Goal: Contribute content: Contribute content

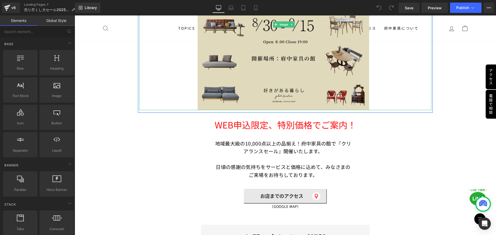
scroll to position [155, 0]
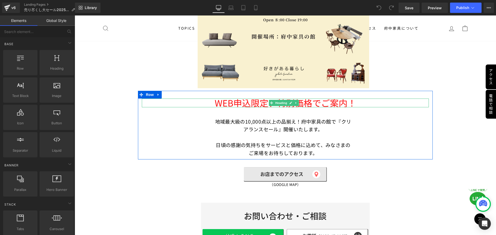
click at [235, 103] on span "WEB申込限定、特別価格でご案内！" at bounding box center [285, 103] width 141 height 13
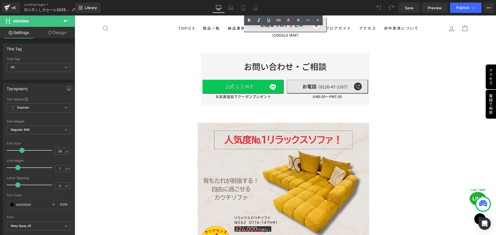
scroll to position [310, 0]
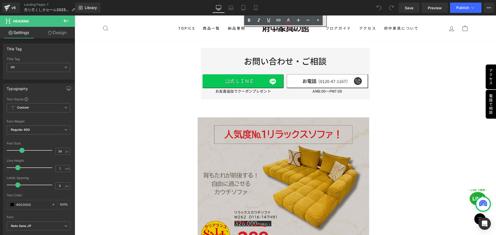
click at [280, 145] on img at bounding box center [285, 217] width 175 height 200
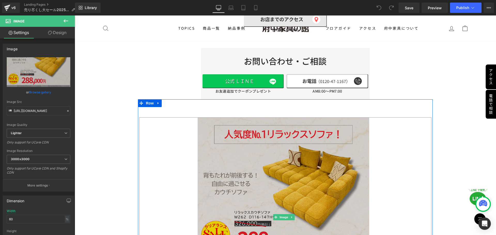
click at [250, 150] on img at bounding box center [285, 217] width 175 height 200
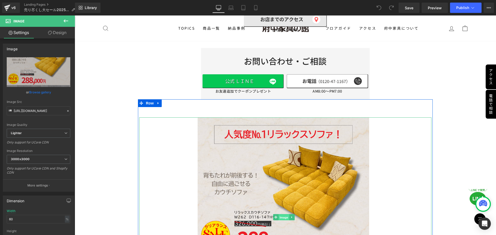
click at [284, 215] on span "Image" at bounding box center [283, 218] width 11 height 6
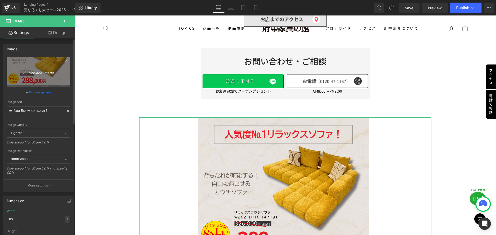
click at [40, 72] on icon "Replace Image" at bounding box center [38, 72] width 41 height 6
type input "C:\fakepath\tokka_01.jpg"
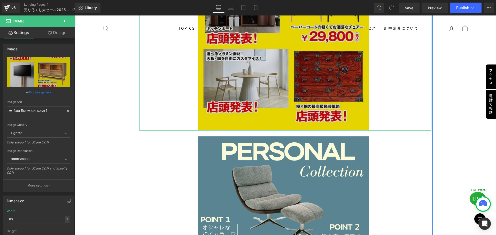
scroll to position [1343, 0]
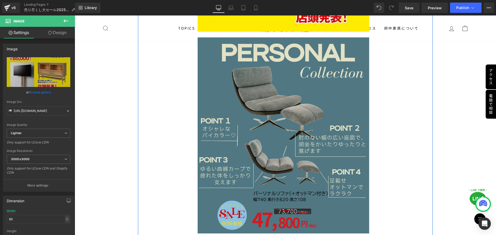
click at [300, 158] on img at bounding box center [285, 135] width 175 height 197
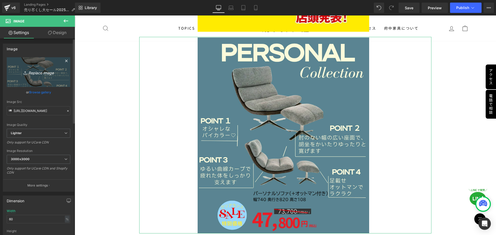
click at [35, 74] on icon "Replace Image" at bounding box center [38, 72] width 41 height 6
type input "C:\fakepath\tokka_02 (1).jpg"
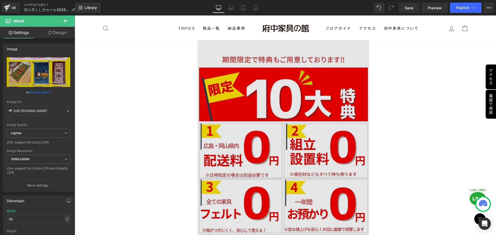
scroll to position [1833, 0]
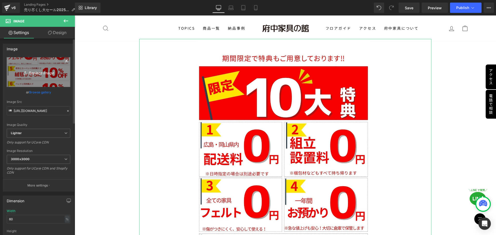
click at [37, 73] on icon "Replace Image" at bounding box center [38, 72] width 41 height 6
type input "C:\fakepath\tokuten.jpg"
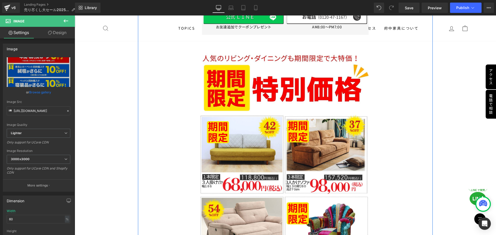
scroll to position [2350, 0]
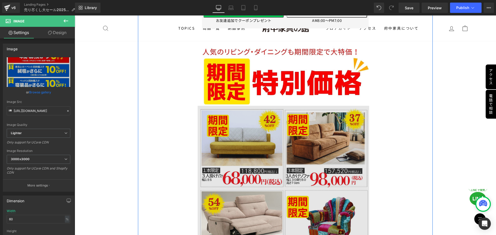
click at [278, 137] on img at bounding box center [285, 188] width 175 height 164
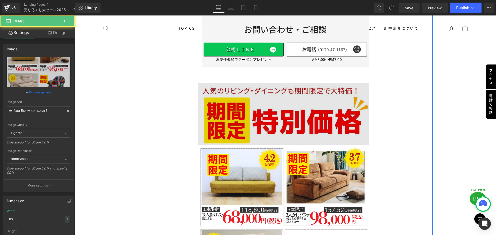
scroll to position [2298, 0]
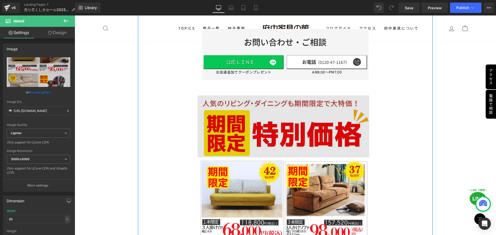
click at [269, 103] on img at bounding box center [285, 127] width 175 height 62
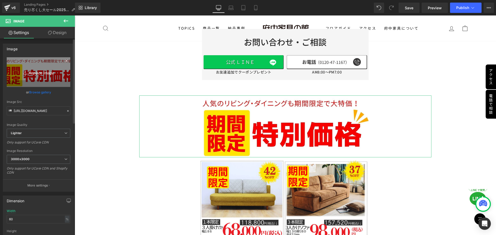
click at [40, 69] on icon "Replace Image" at bounding box center [38, 72] width 41 height 6
type input "C:\fakepath\sofa_01.jpg"
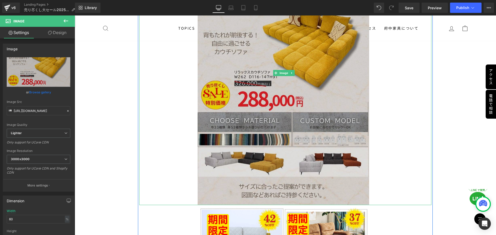
scroll to position [2479, 0]
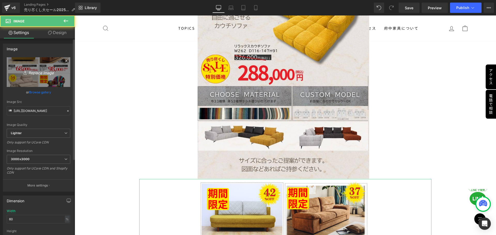
click at [51, 78] on link "Replace Image" at bounding box center [39, 72] width 64 height 30
type input "C:\fakepath\brand_01.jpg"
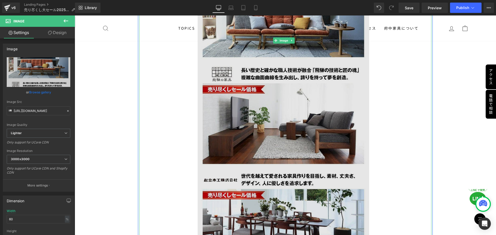
scroll to position [2814, 0]
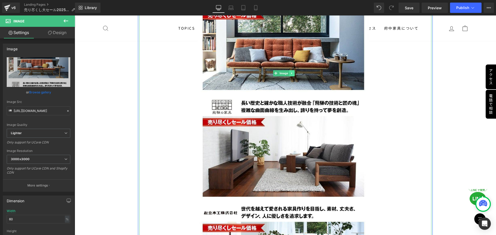
click at [291, 72] on icon at bounding box center [291, 73] width 3 height 3
click at [289, 72] on icon at bounding box center [289, 73] width 3 height 3
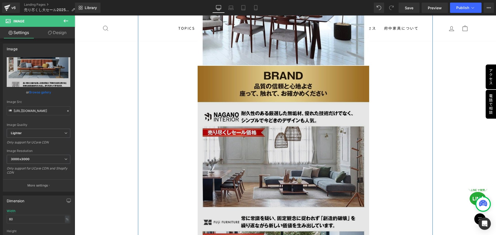
scroll to position [3055, 0]
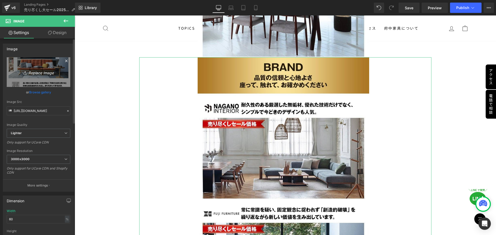
click at [44, 72] on icon "Replace Image" at bounding box center [38, 72] width 41 height 6
type input "C:\fakepath\sofa_02.jpg"
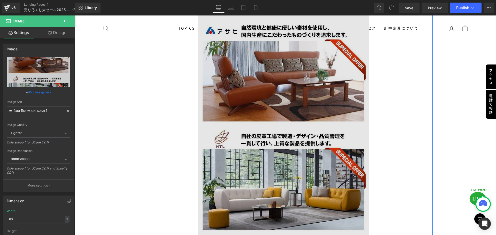
scroll to position [3210, 0]
click at [284, 164] on img at bounding box center [285, 119] width 175 height 434
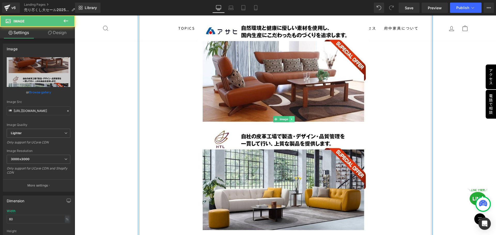
click at [289, 116] on link at bounding box center [291, 119] width 5 height 6
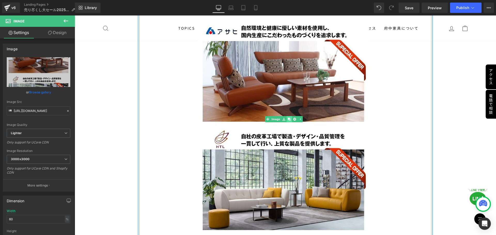
click at [288, 118] on icon at bounding box center [289, 119] width 3 height 3
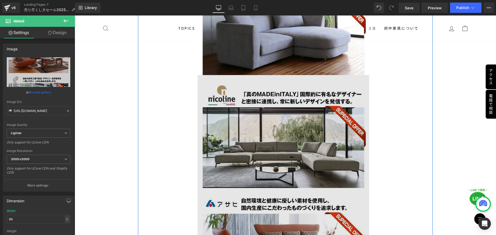
scroll to position [3480, 0]
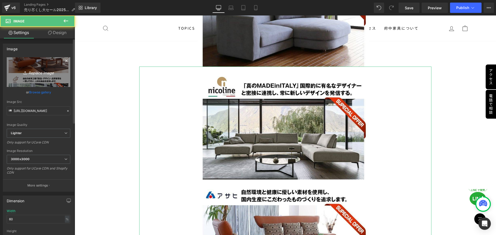
click at [43, 73] on icon "Replace Image" at bounding box center [38, 72] width 41 height 6
type input "C:\fakepath\sofa_03.jpg"
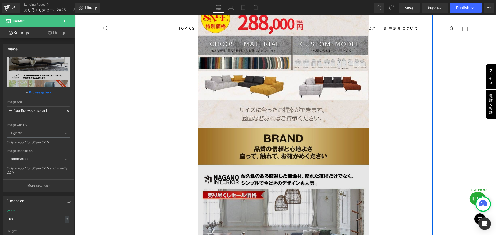
scroll to position [2602, 0]
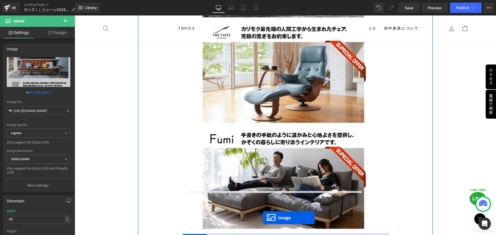
scroll to position [3325, 0]
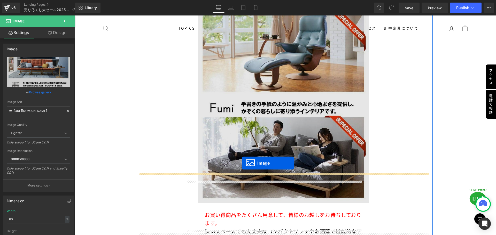
drag, startPoint x: 268, startPoint y: 153, endPoint x: 242, endPoint y: 163, distance: 28.3
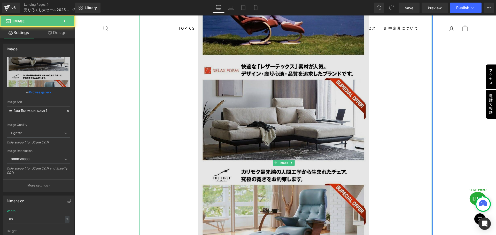
scroll to position [3157, 0]
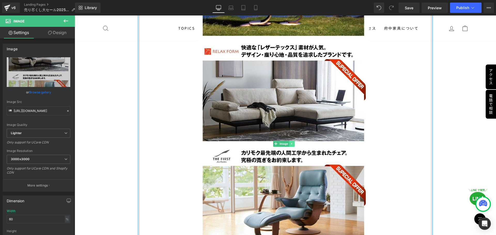
click at [290, 141] on link at bounding box center [291, 144] width 5 height 6
click at [289, 141] on link at bounding box center [289, 144] width 5 height 6
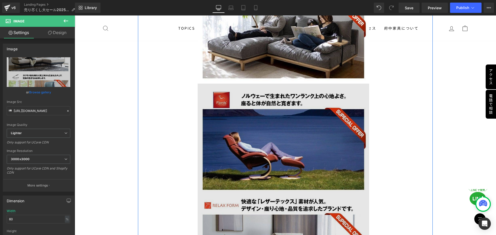
scroll to position [3449, 0]
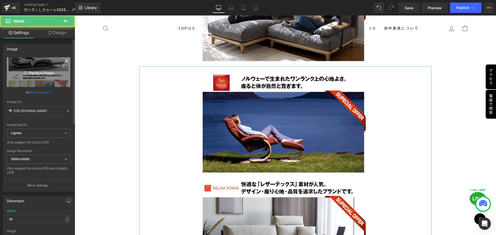
click at [41, 70] on icon "Replace Image" at bounding box center [38, 72] width 41 height 6
type input "C:\fakepath\bed_01.jpg"
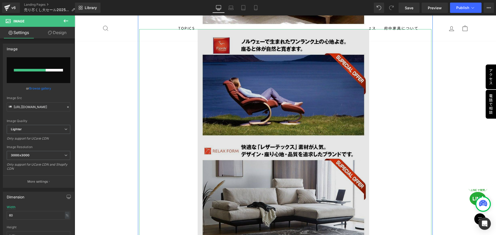
scroll to position [3474, 0]
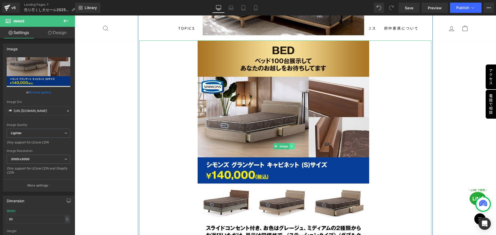
click at [292, 146] on icon at bounding box center [291, 147] width 1 height 2
click at [289, 145] on icon at bounding box center [289, 146] width 3 height 3
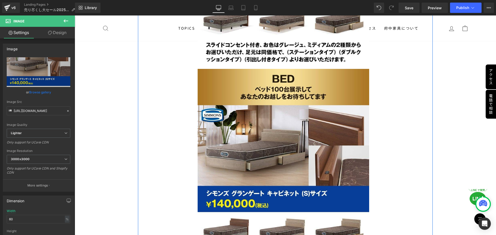
scroll to position [3659, 0]
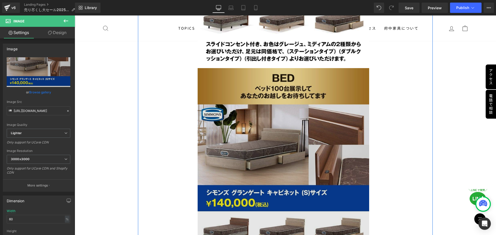
click at [282, 127] on img at bounding box center [285, 174] width 175 height 212
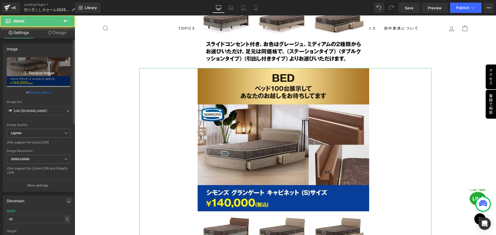
click at [40, 74] on icon "Replace Image" at bounding box center [38, 72] width 41 height 6
type input "C:\fakepath\bed_02.jpg"
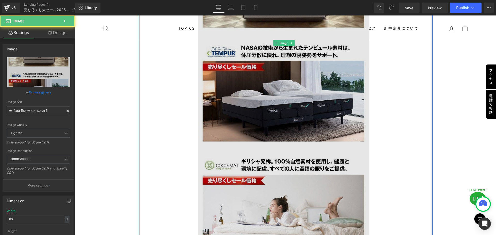
click at [298, 102] on img at bounding box center [285, 43] width 175 height 466
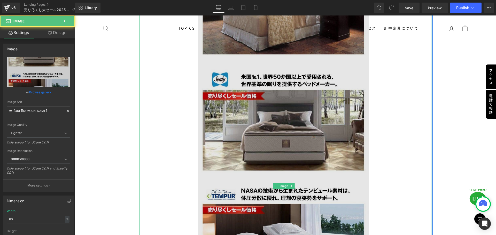
scroll to position [3762, 0]
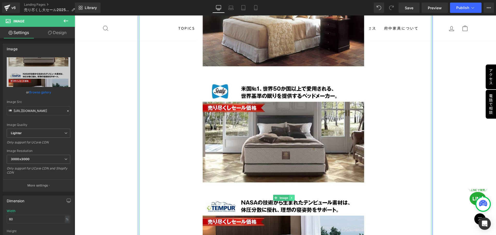
click at [292, 196] on icon at bounding box center [291, 197] width 3 height 3
click at [289, 196] on icon at bounding box center [289, 197] width 3 height 3
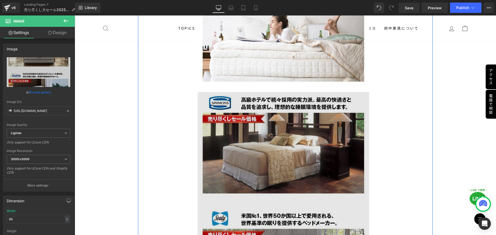
scroll to position [4120, 0]
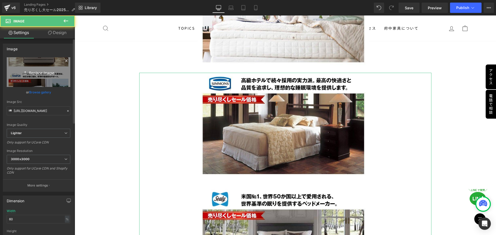
click at [34, 75] on link "Replace Image" at bounding box center [39, 72] width 64 height 30
type input "C:\fakepath\brand_02.jpg"
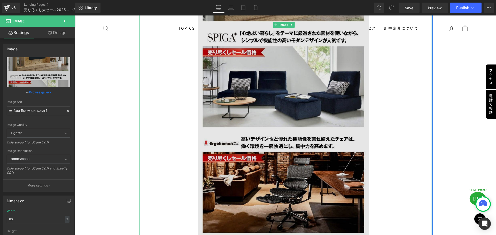
scroll to position [4275, 0]
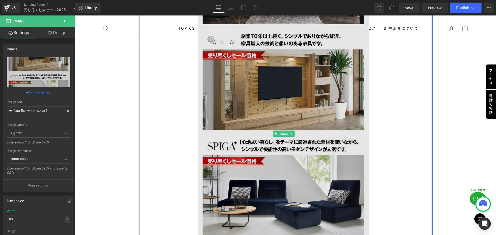
click at [287, 120] on img at bounding box center [285, 134] width 175 height 432
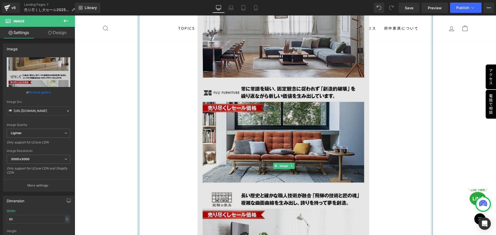
scroll to position [4688, 0]
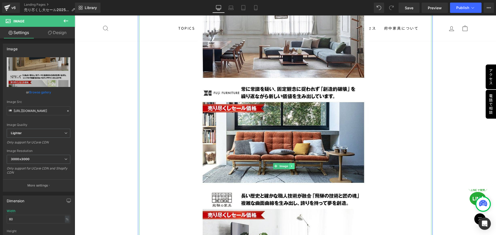
click at [291, 166] on icon at bounding box center [291, 167] width 1 height 2
click at [290, 165] on icon at bounding box center [289, 166] width 3 height 3
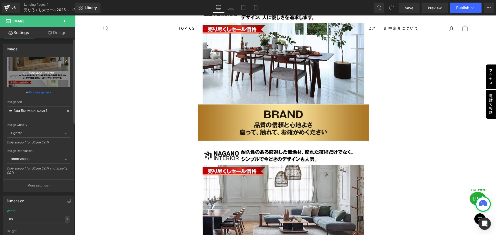
scroll to position [5003, 0]
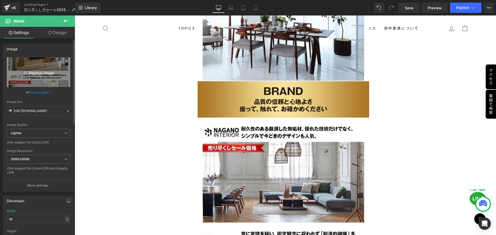
click at [36, 69] on icon "Replace Image" at bounding box center [38, 72] width 41 height 6
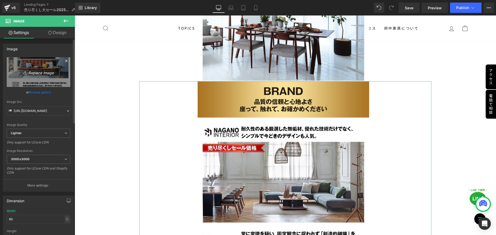
click at [38, 73] on icon "Replace Image" at bounding box center [38, 72] width 41 height 6
type input "C:\fakepath\brand_02.jpg"
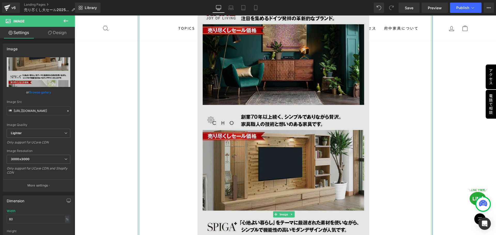
scroll to position [5106, 0]
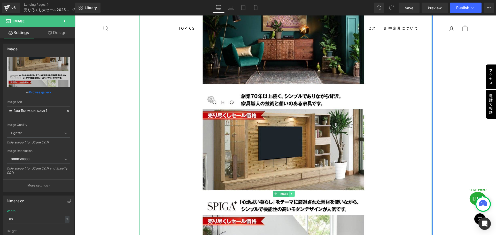
click at [290, 191] on link at bounding box center [291, 194] width 5 height 6
click at [290, 192] on icon at bounding box center [289, 193] width 3 height 3
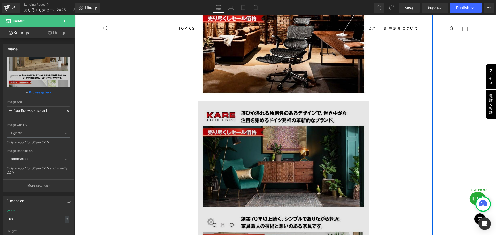
scroll to position [5431, 0]
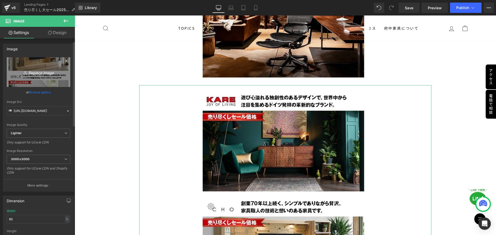
click at [31, 74] on link "Replace Image" at bounding box center [39, 72] width 64 height 30
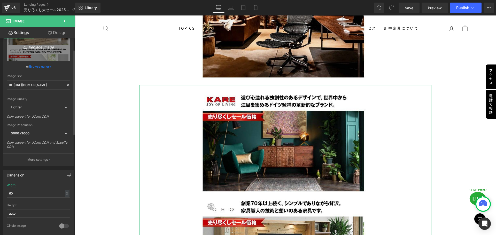
type input "C:\fakepath\brand_03.jpg"
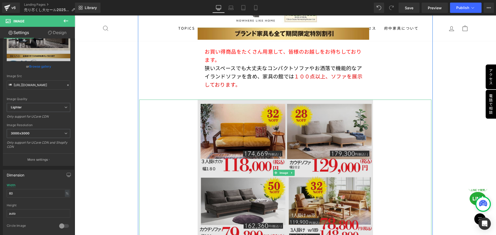
scroll to position [5973, 0]
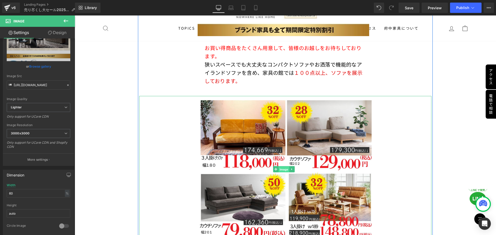
click at [280, 167] on span "Image" at bounding box center [283, 170] width 11 height 6
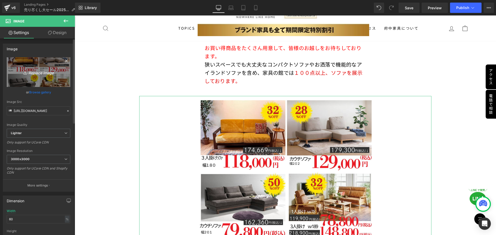
click at [41, 72] on icon "Replace Image" at bounding box center [38, 72] width 41 height 6
type input "C:\fakepath\wa_01.jpg"
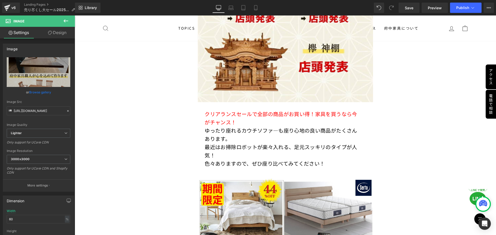
scroll to position [7031, 0]
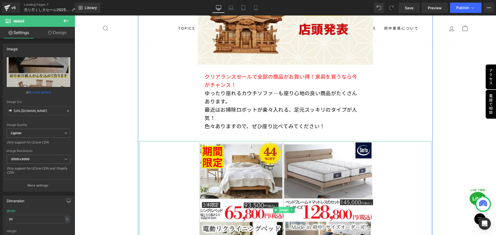
click at [285, 207] on span "Image" at bounding box center [283, 210] width 11 height 6
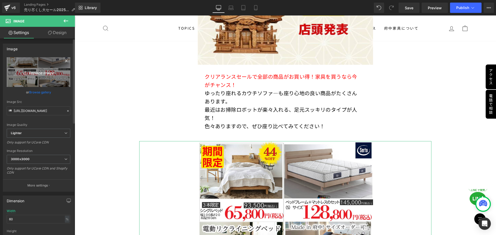
click at [34, 74] on icon "Replace Image" at bounding box center [38, 72] width 41 height 6
type input "C:\fakepath\shop.jpg"
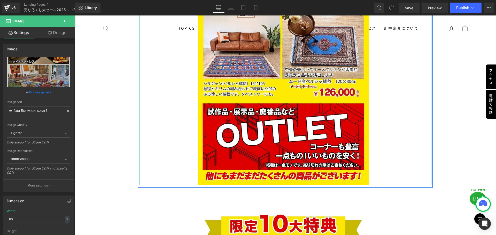
scroll to position [1622, 0]
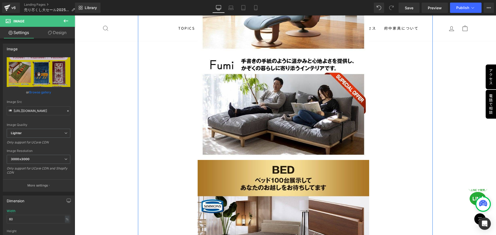
scroll to position [3455, 0]
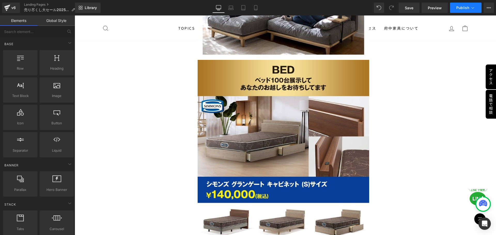
click at [467, 6] on span "Publish" at bounding box center [462, 8] width 13 height 4
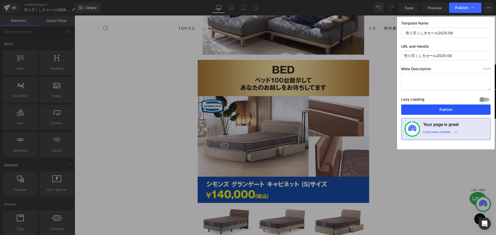
click at [443, 108] on button "Publish" at bounding box center [445, 110] width 89 height 10
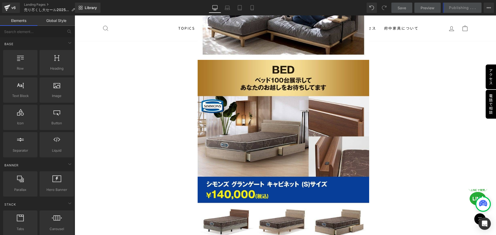
click at [466, 6] on div "Save Preview Publishing . . . Scheduled View Live Page View with current Templa…" at bounding box center [442, 8] width 107 height 10
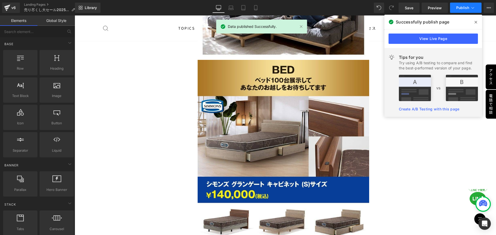
click at [467, 8] on span "Publish" at bounding box center [462, 8] width 13 height 4
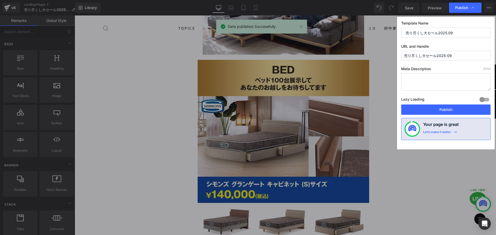
click at [446, 57] on input "売り尽くし大セール2025-09" at bounding box center [445, 56] width 89 height 10
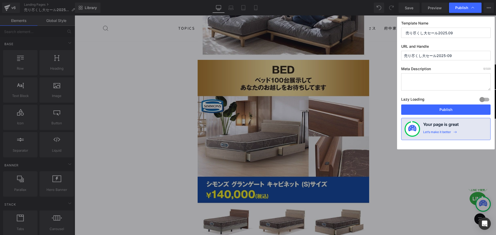
drag, startPoint x: 435, startPoint y: 55, endPoint x: 389, endPoint y: 64, distance: 46.8
click at [396, 59] on div "Publish Template Name 売り尽くし大セール2025.09 URL and Handle 売り尽くし大セール2025-09 Meta Des…" at bounding box center [248, 117] width 496 height 235
drag, startPoint x: 455, startPoint y: 56, endPoint x: 374, endPoint y: 56, distance: 81.3
click at [374, 56] on div "Publish Template Name 売り尽くし大セール2025.09 URL and Handle 売り尽くし大セール2025-09 Meta Des…" at bounding box center [248, 117] width 496 height 235
type input "bigsale202509"
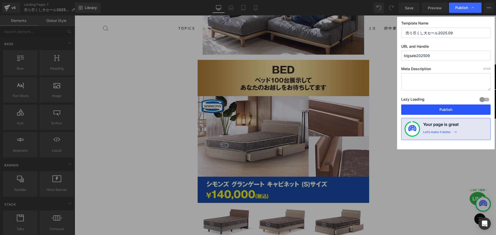
click at [443, 111] on button "Publish" at bounding box center [445, 110] width 89 height 10
